Goal: Task Accomplishment & Management: Manage account settings

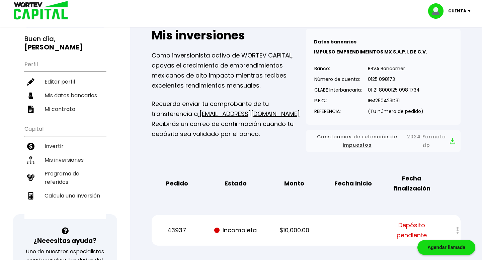
scroll to position [45, 0]
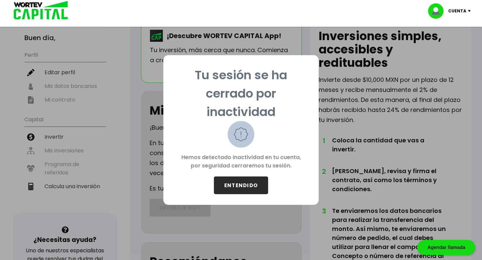
click at [229, 197] on div "Tu sesión se ha cerrado por inactividad Hemos detectado inactividad en tu cuent…" at bounding box center [240, 130] width 155 height 150
click at [233, 188] on button "ENTENDIDO" at bounding box center [241, 186] width 54 height 18
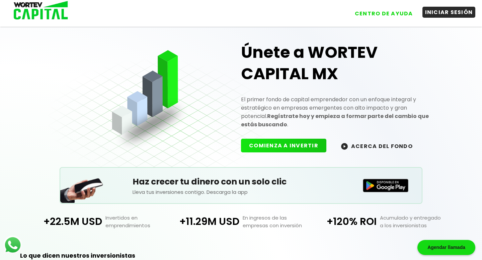
click at [443, 13] on button "INICIAR SESIÓN" at bounding box center [448, 12] width 53 height 11
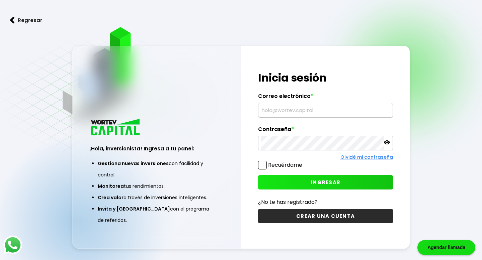
type input "RICHARD_TICTAC@HOTMAIL.COM"
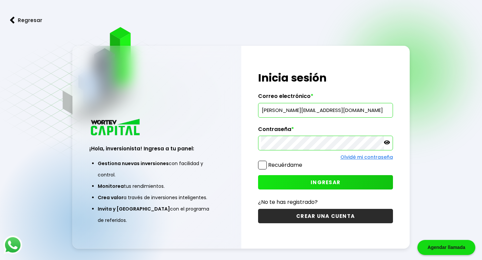
click at [304, 188] on button "INGRESAR" at bounding box center [325, 182] width 135 height 14
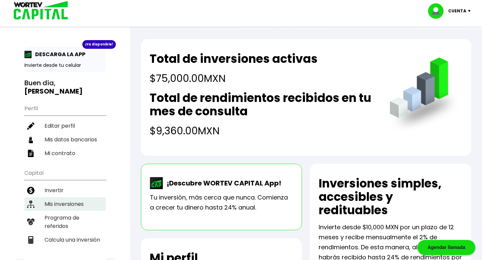
click at [61, 197] on li "Mis inversiones" at bounding box center [64, 204] width 81 height 14
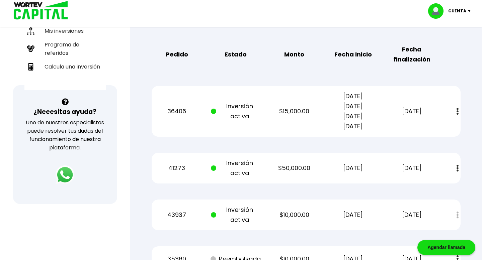
scroll to position [171, 0]
